Goal: Task Accomplishment & Management: Complete application form

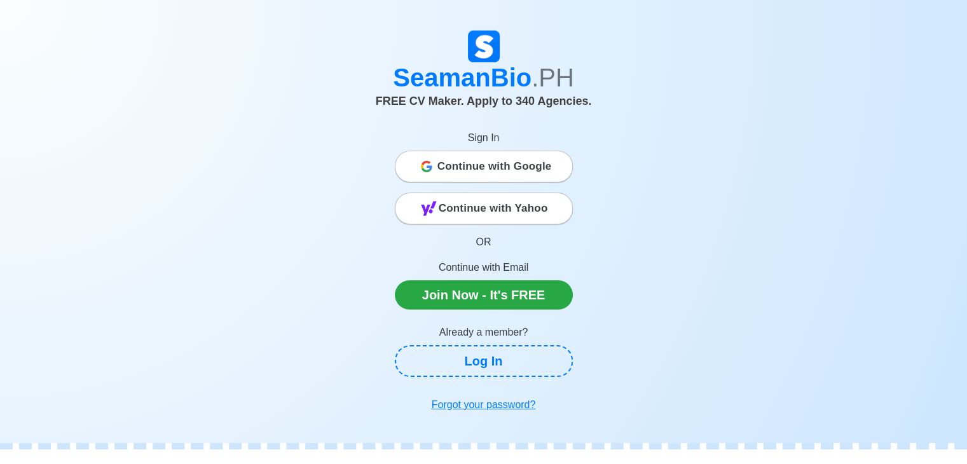
click at [506, 170] on span "Continue with Google" at bounding box center [494, 166] width 114 height 25
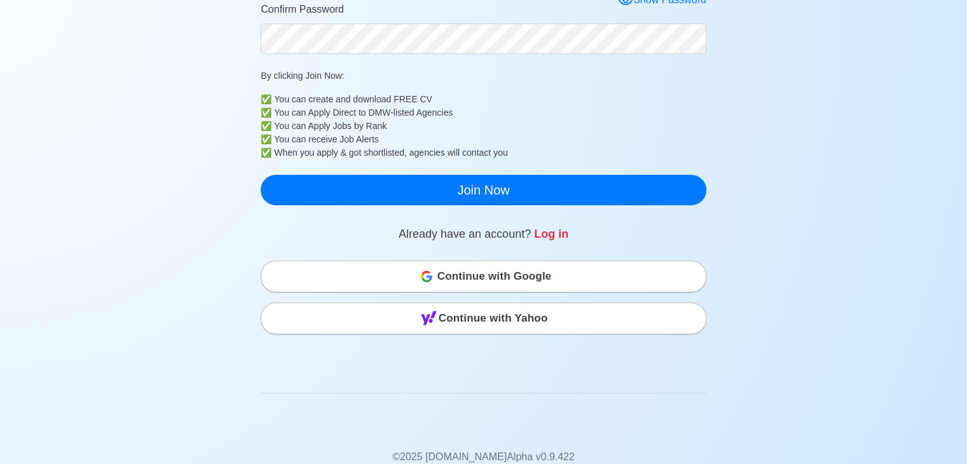
scroll to position [431, 0]
